Goal: Find specific page/section

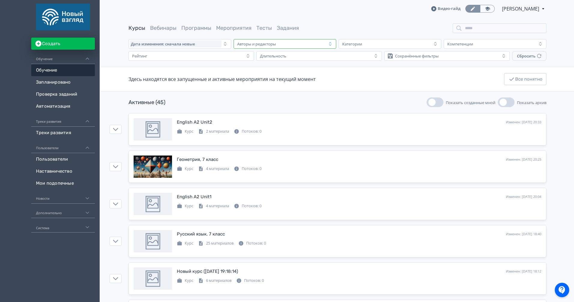
drag, startPoint x: 0, startPoint y: 0, endPoint x: 270, endPoint y: 45, distance: 273.2
click at [270, 45] on div "Авторы и редакторы" at bounding box center [256, 43] width 39 height 5
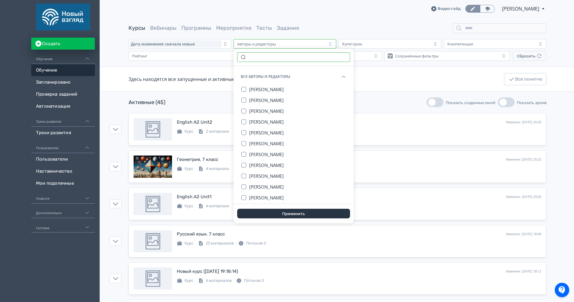
click at [262, 61] on input "text" at bounding box center [293, 57] width 113 height 10
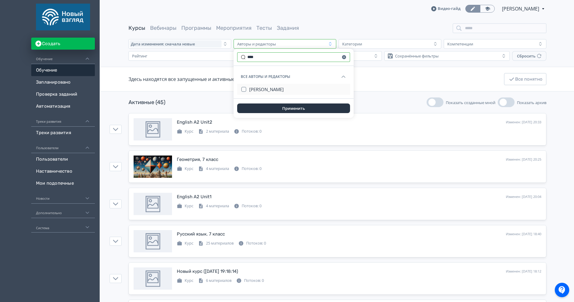
type input "****"
click at [270, 88] on span "[PERSON_NAME]" at bounding box center [266, 89] width 35 height 6
click at [277, 107] on button "Применить" at bounding box center [293, 108] width 113 height 10
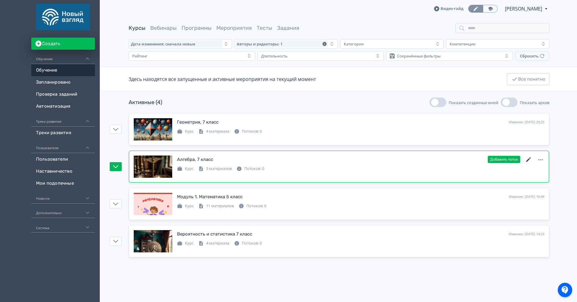
click at [528, 161] on icon at bounding box center [528, 159] width 7 height 7
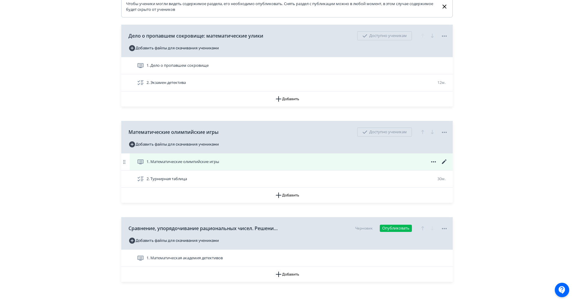
scroll to position [126, 0]
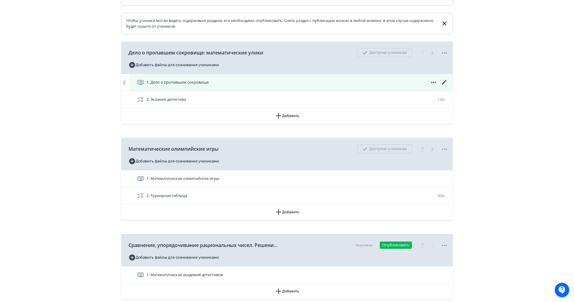
click at [444, 86] on icon at bounding box center [444, 82] width 7 height 7
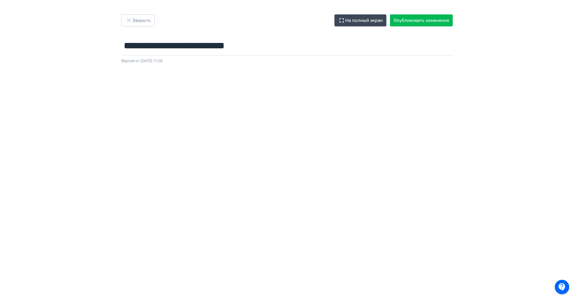
click at [200, 76] on iframe at bounding box center [287, 211] width 546 height 270
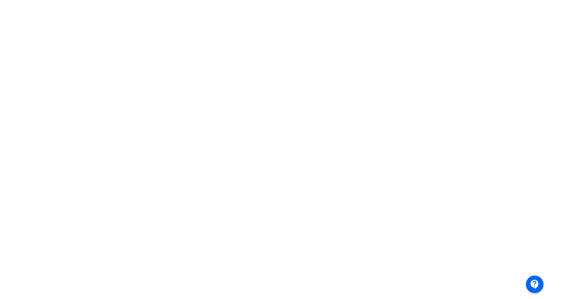
scroll to position [0, 1]
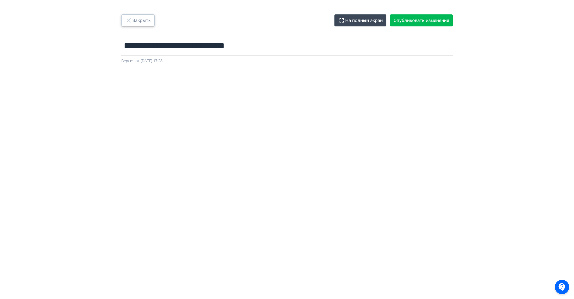
click at [138, 18] on button "Закрыть" at bounding box center [137, 20] width 33 height 12
